Goal: Find specific page/section: Find specific page/section

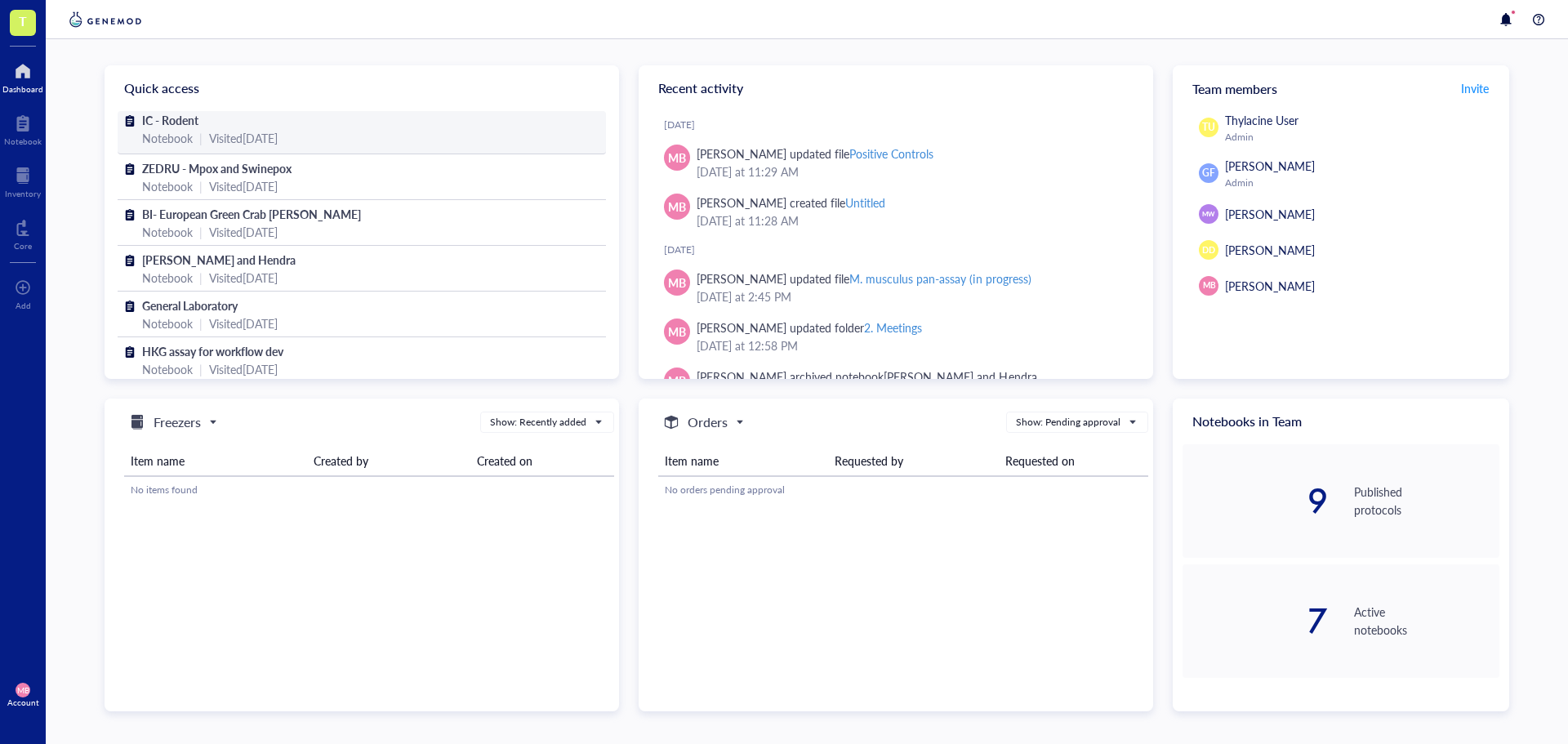
click at [175, 128] on div "IC - Rodent" at bounding box center [361, 119] width 439 height 18
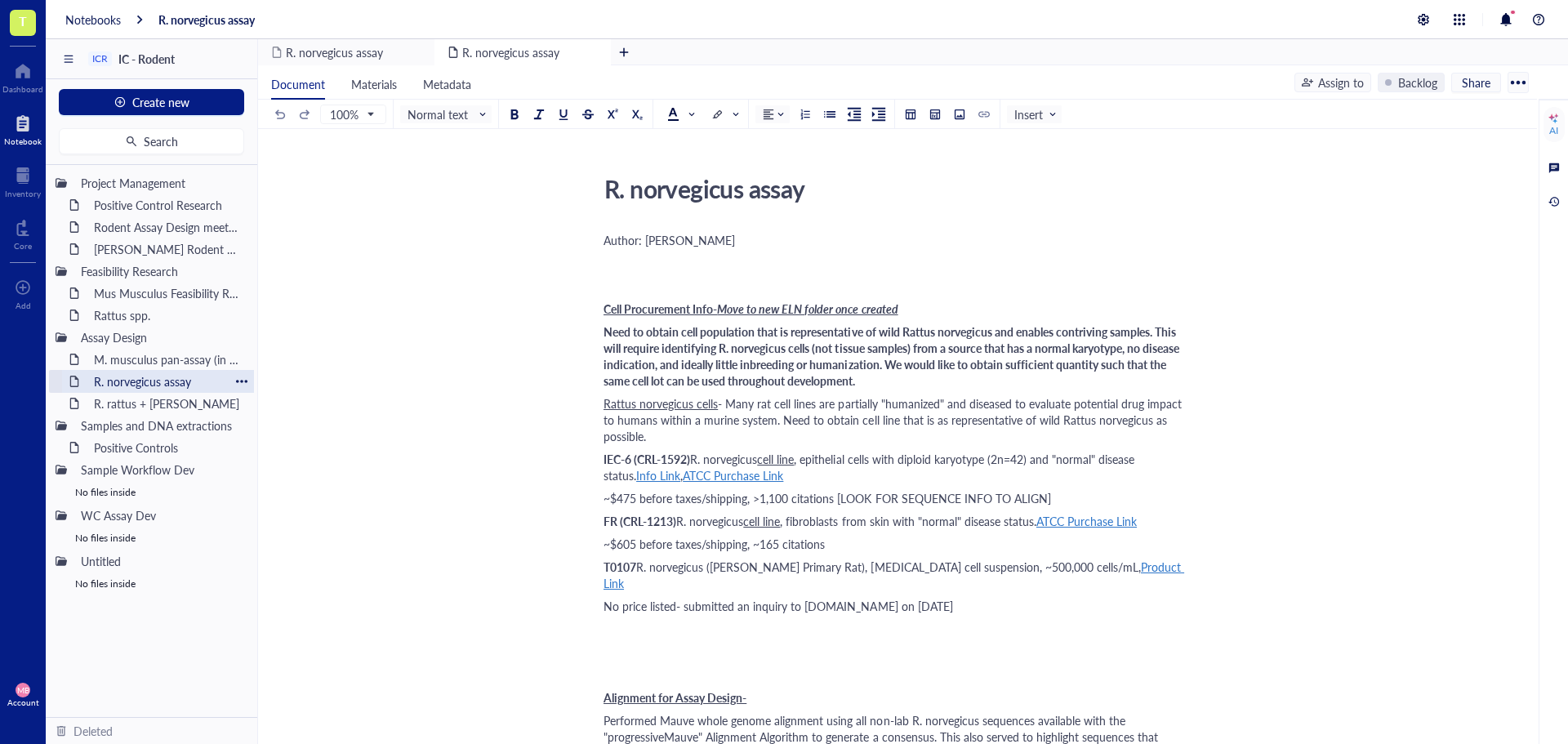
click at [135, 385] on div "R. norvegicus assay" at bounding box center [158, 381] width 143 height 23
